Goal: Communication & Community: Answer question/provide support

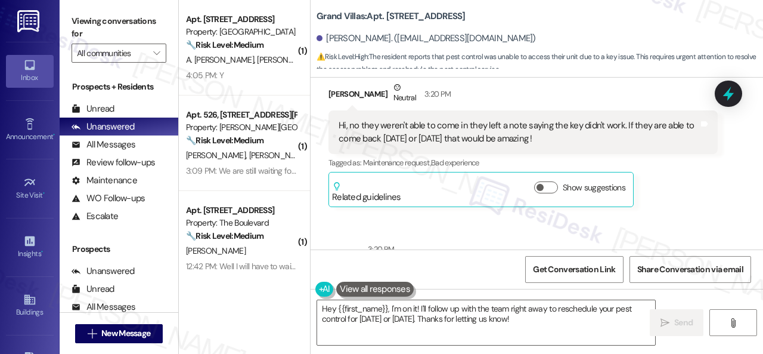
scroll to position [599, 0]
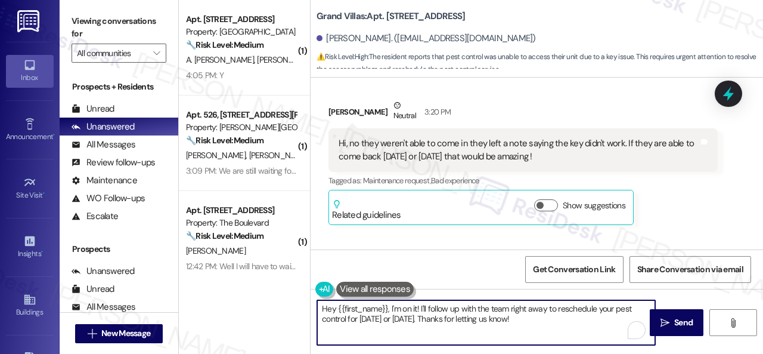
drag, startPoint x: 541, startPoint y: 326, endPoint x: 268, endPoint y: 282, distance: 276.6
click at [268, 282] on div "( 1 ) Apt. 2408, [STREET_ADDRESS] Property: Grand Villas 🔧 Risk Level: Medium T…" at bounding box center [471, 177] width 584 height 354
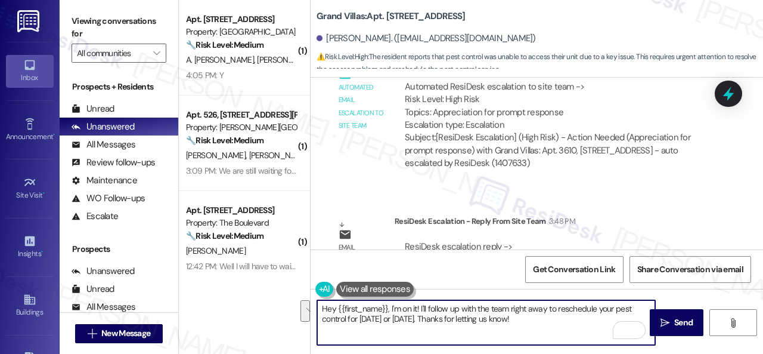
scroll to position [1364, 0]
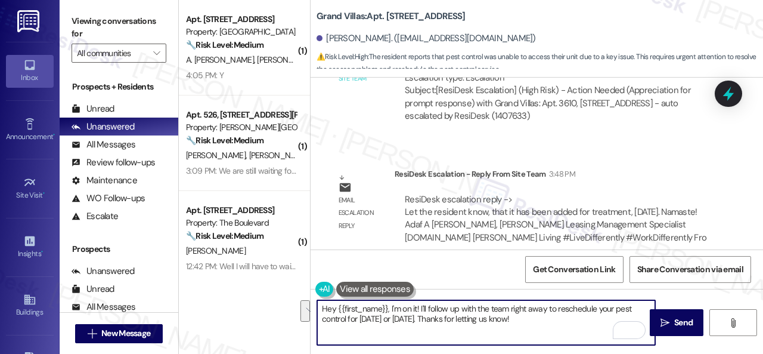
paste textarea ", I have an update on your concern. The site team has stated that it has been a…"
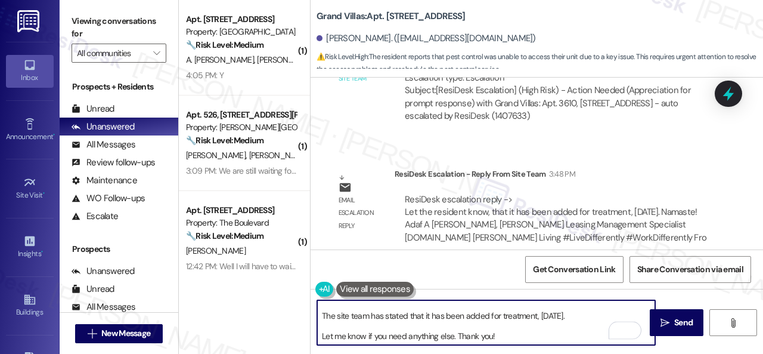
scroll to position [0, 0]
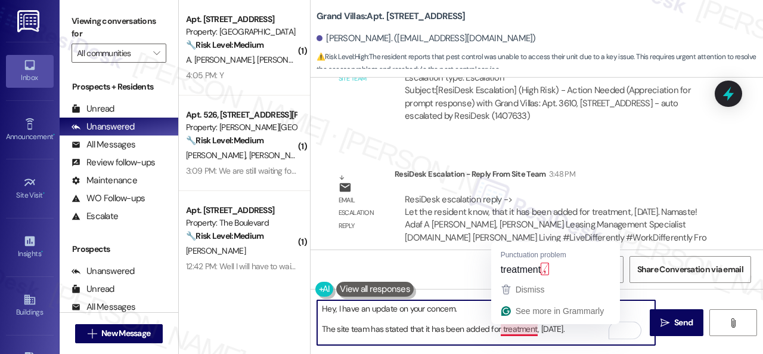
click at [521, 329] on textarea "Hey, I have an update on your concern. The site team has stated that it has bee…" at bounding box center [486, 322] width 338 height 45
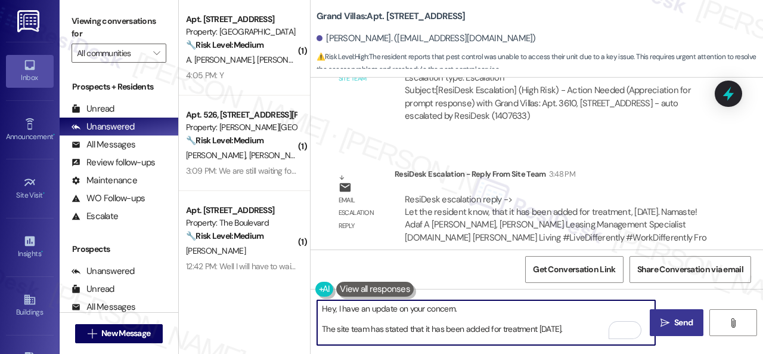
type textarea "Hey, I have an update on your concern. The site team has stated that it has bee…"
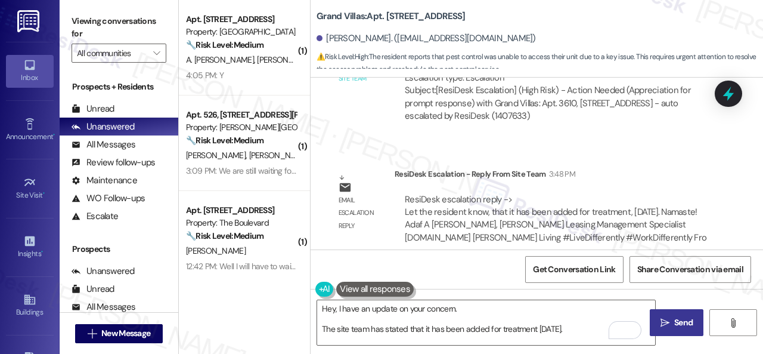
click at [667, 323] on span " Send" at bounding box center [677, 322] width 38 height 13
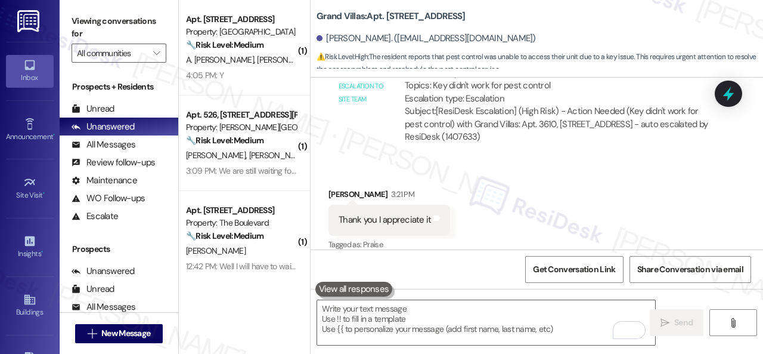
scroll to position [957, 0]
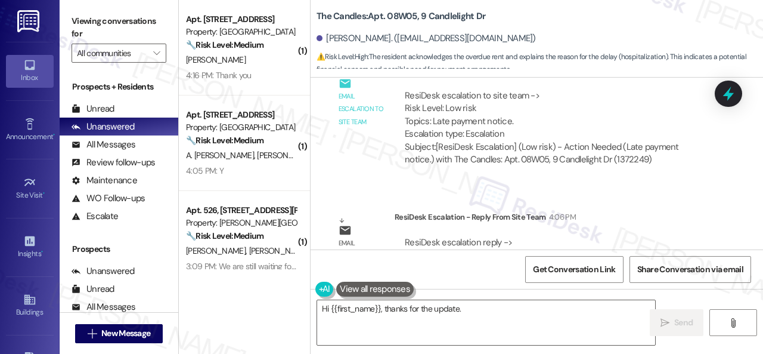
scroll to position [8958, 0]
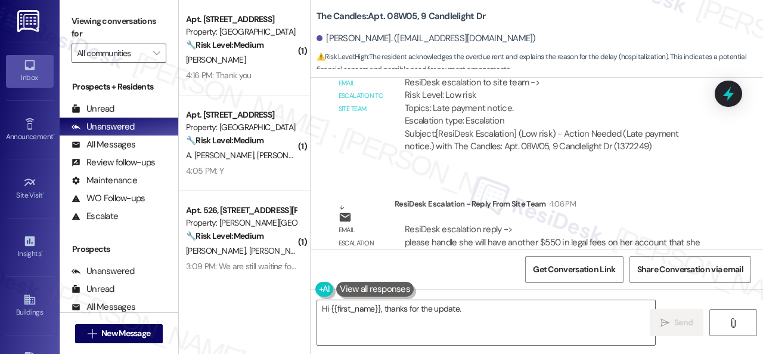
drag, startPoint x: 367, startPoint y: 330, endPoint x: 267, endPoint y: 287, distance: 109.0
click at [267, 287] on div "( 1 ) Apt. 3610, 1550 Katy Gap Rd Property: Grand Villas 🔧 Risk Level: Medium T…" at bounding box center [471, 177] width 584 height 354
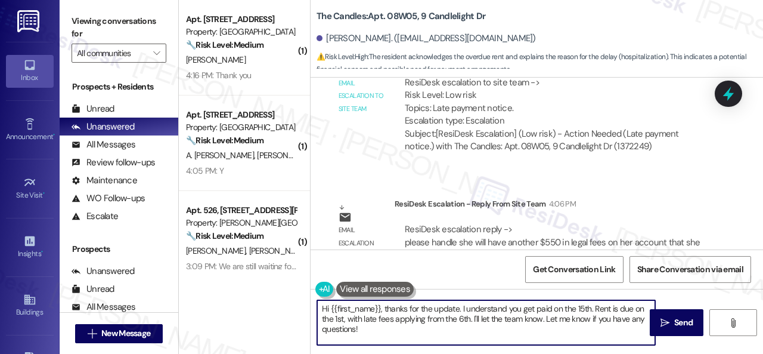
paste textarea "ey, I have an update on your concern. The site team has stated that you will ha…"
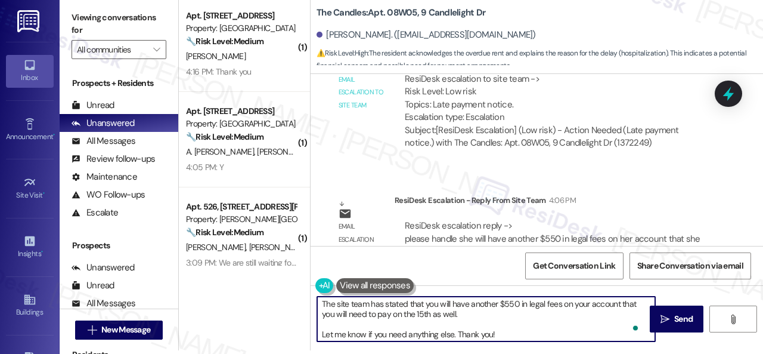
scroll to position [33, 0]
type textarea "Hey, I have an update on your concern. The site team has stated that you will h…"
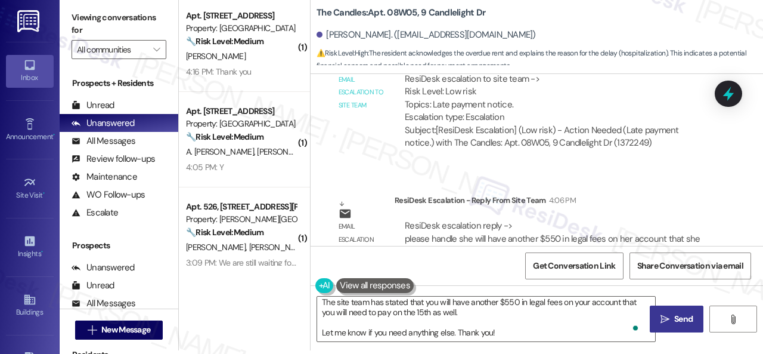
click at [674, 317] on span "Send" at bounding box center [683, 318] width 18 height 13
